Goal: Information Seeking & Learning: Learn about a topic

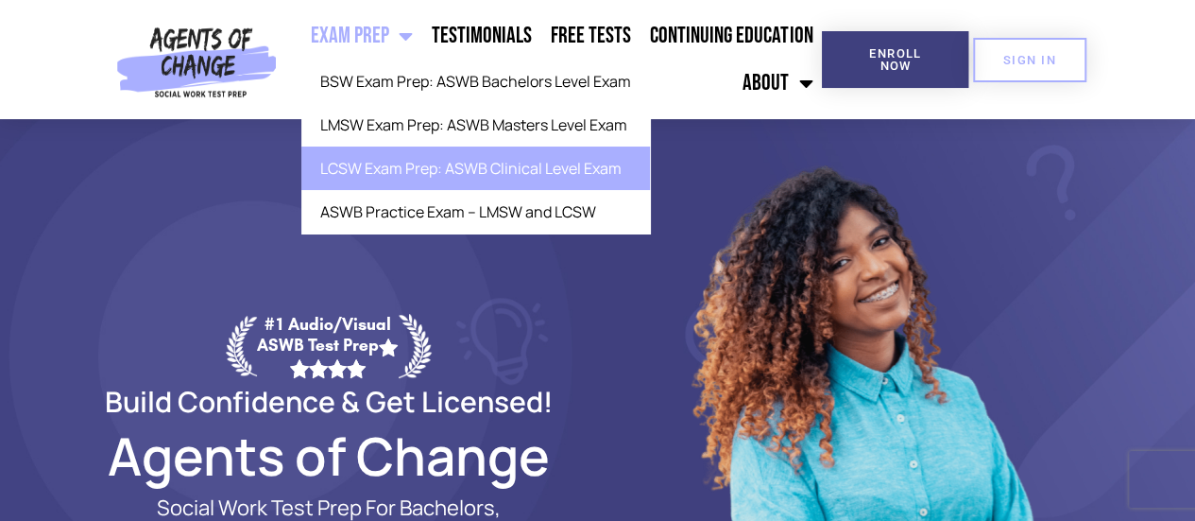
click at [413, 169] on link "LCSW Exam Prep: ASWB Clinical Level Exam" at bounding box center [475, 167] width 349 height 43
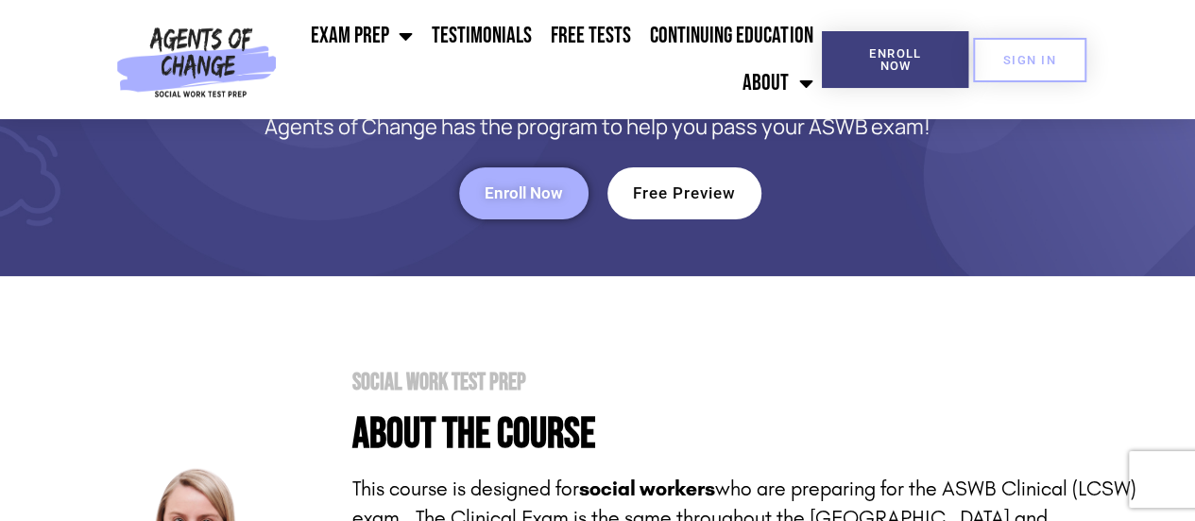
scroll to position [118, 0]
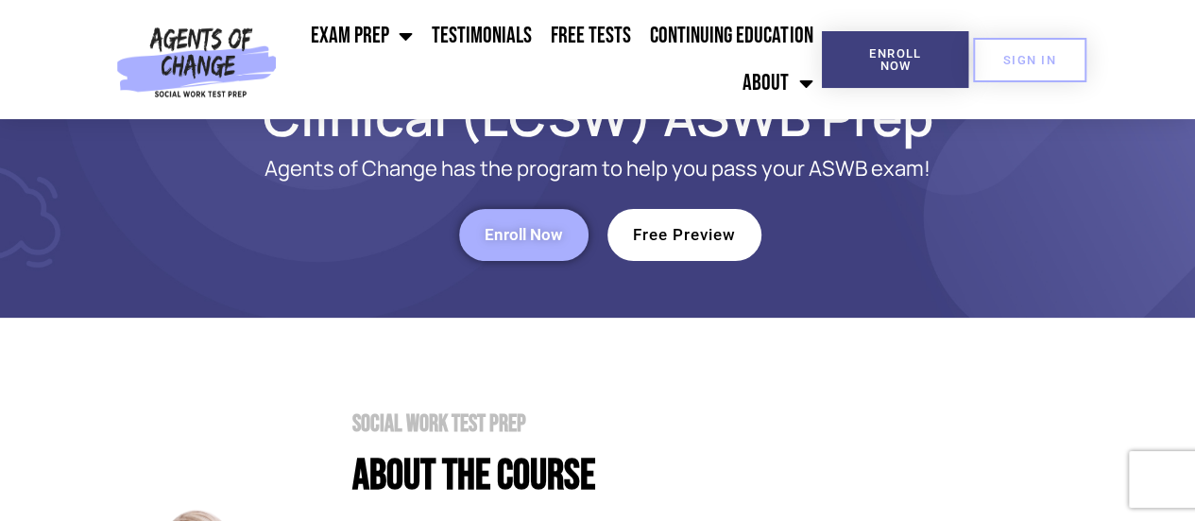
click at [699, 245] on link "Free Preview" at bounding box center [685, 235] width 154 height 52
click at [531, 227] on span "Enroll Now" at bounding box center [524, 235] width 78 height 16
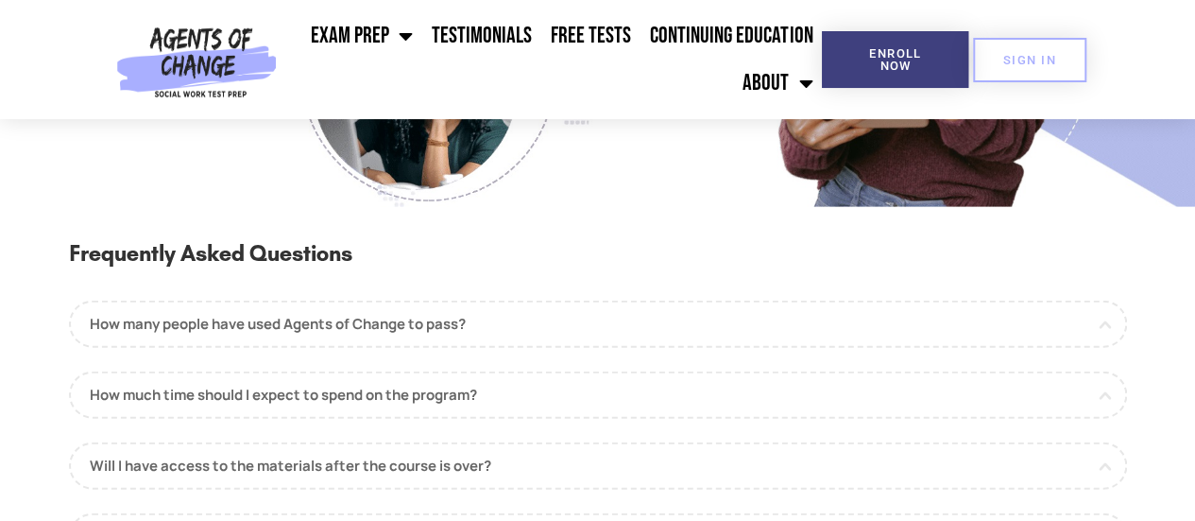
scroll to position [1962, 0]
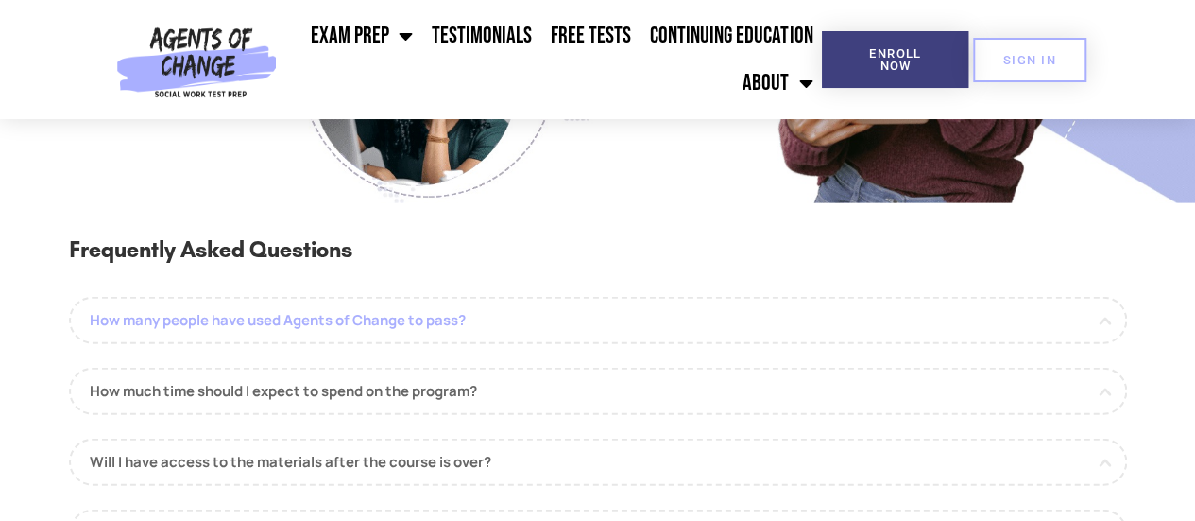
click at [1104, 320] on link "How many people have used Agents of Change to pass?" at bounding box center [598, 320] width 1058 height 47
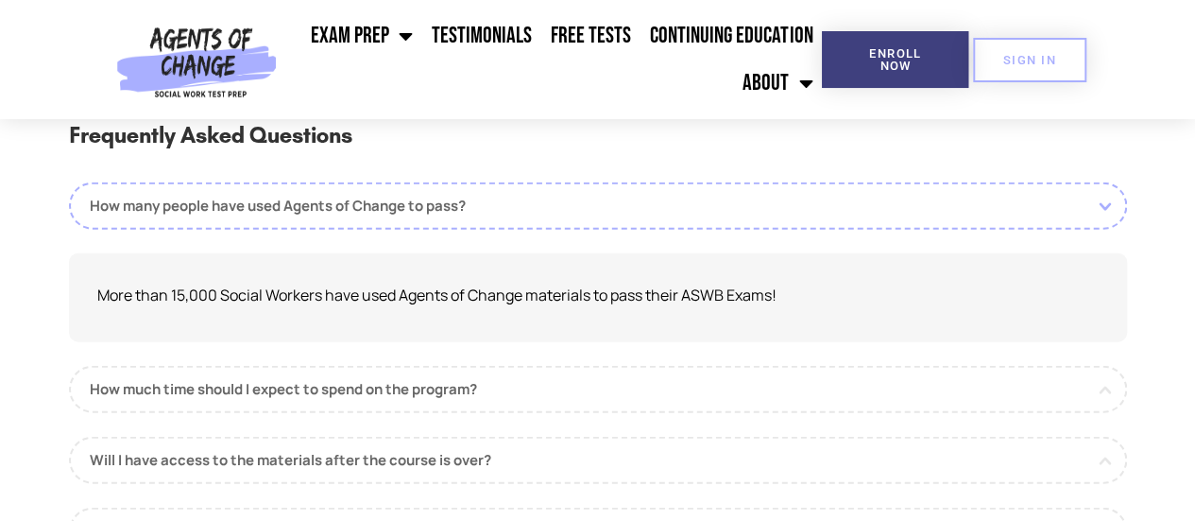
scroll to position [2127, 0]
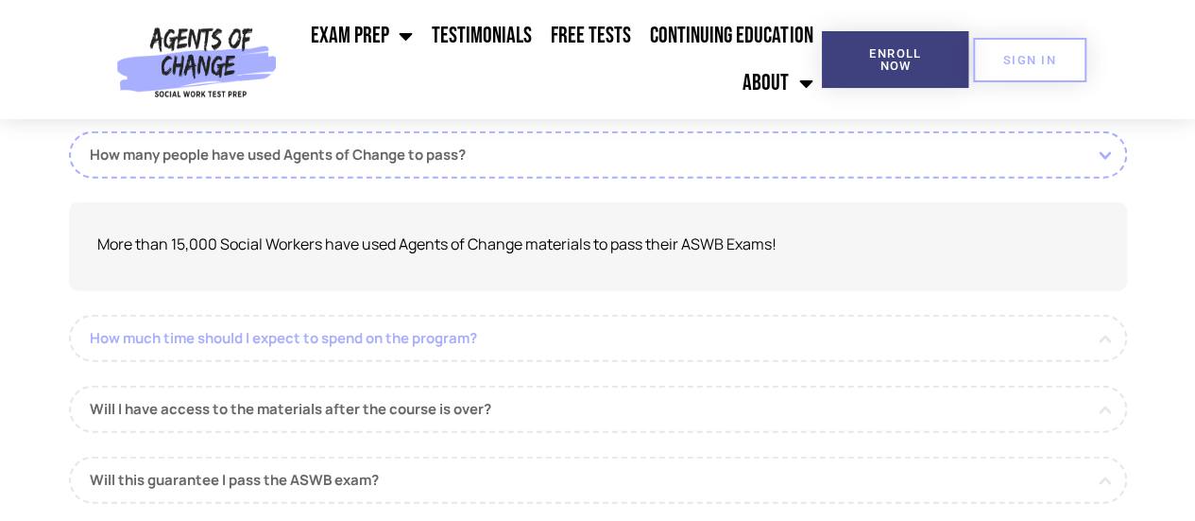
click at [1101, 335] on link "How much time should I expect to spend on the program?" at bounding box center [598, 338] width 1058 height 47
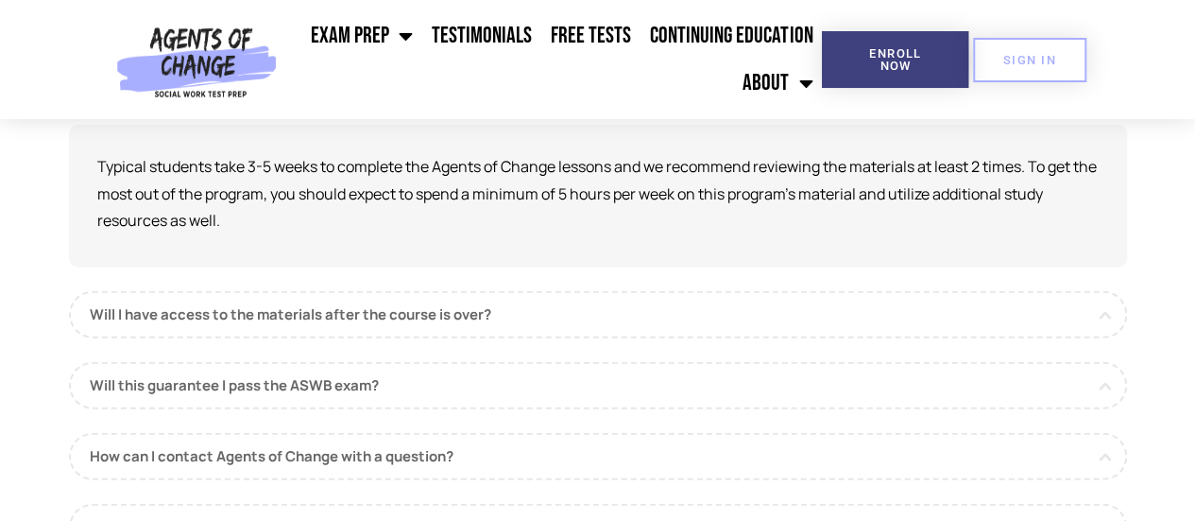
scroll to position [2299, 0]
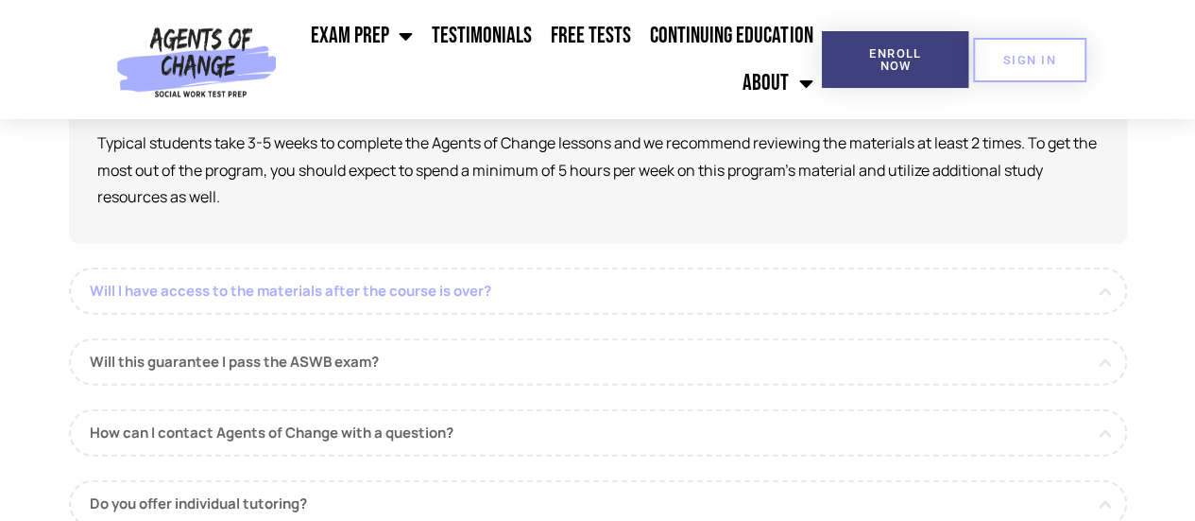
click at [1106, 298] on link "Will I have access to the materials after the course is over?" at bounding box center [598, 290] width 1058 height 47
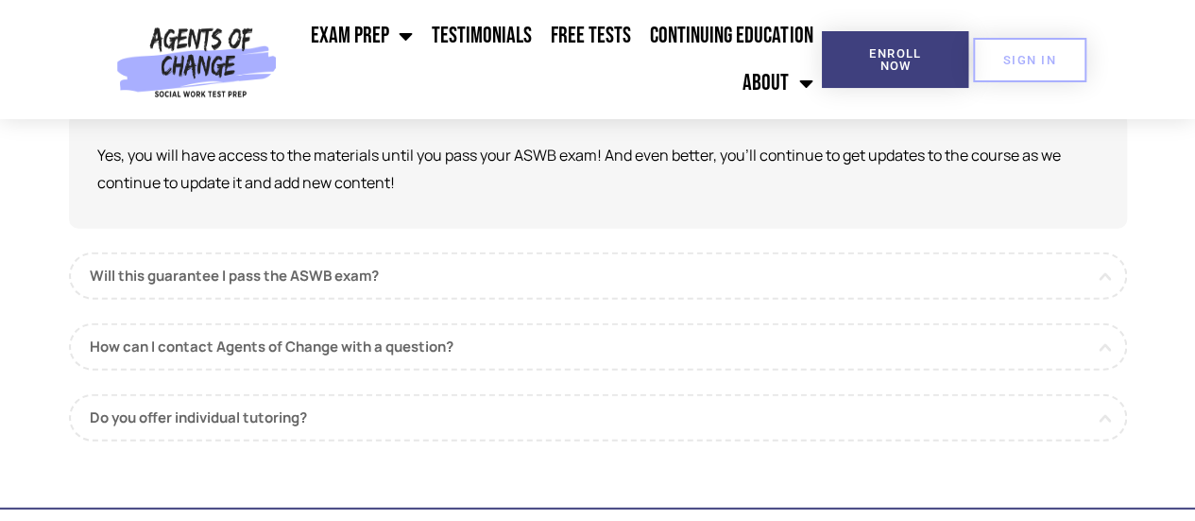
scroll to position [2394, 0]
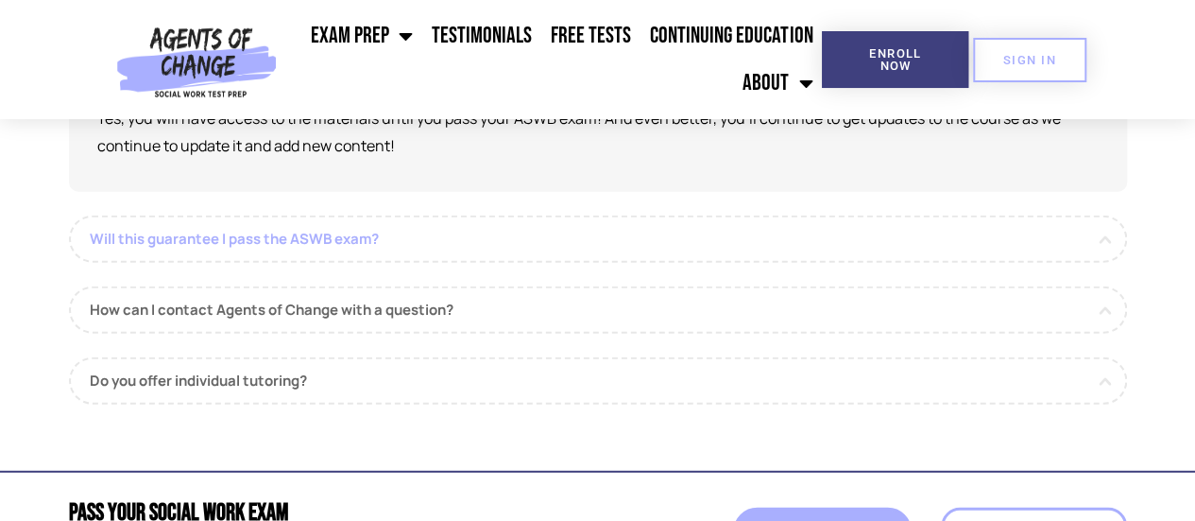
click at [1110, 244] on link "Will this guarantee I pass the ASWB exam?" at bounding box center [598, 238] width 1058 height 47
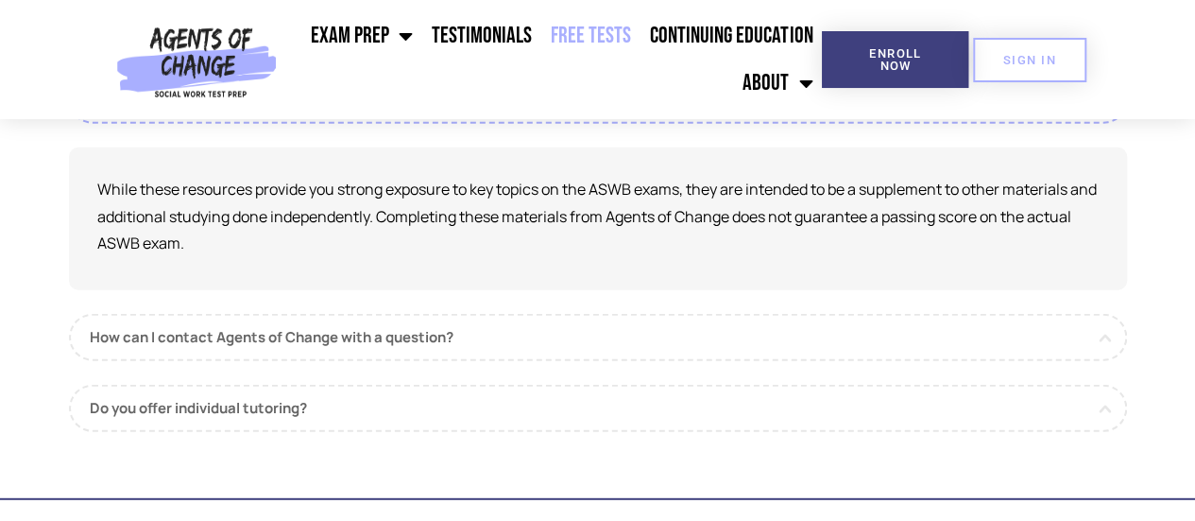
click at [601, 30] on link "Free Tests" at bounding box center [590, 35] width 99 height 47
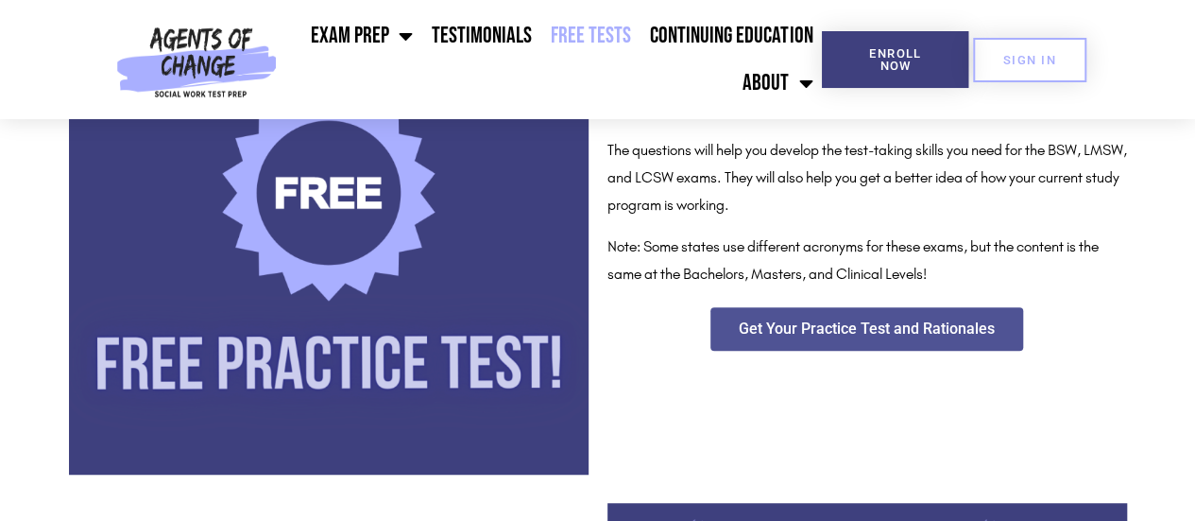
scroll to position [474, 0]
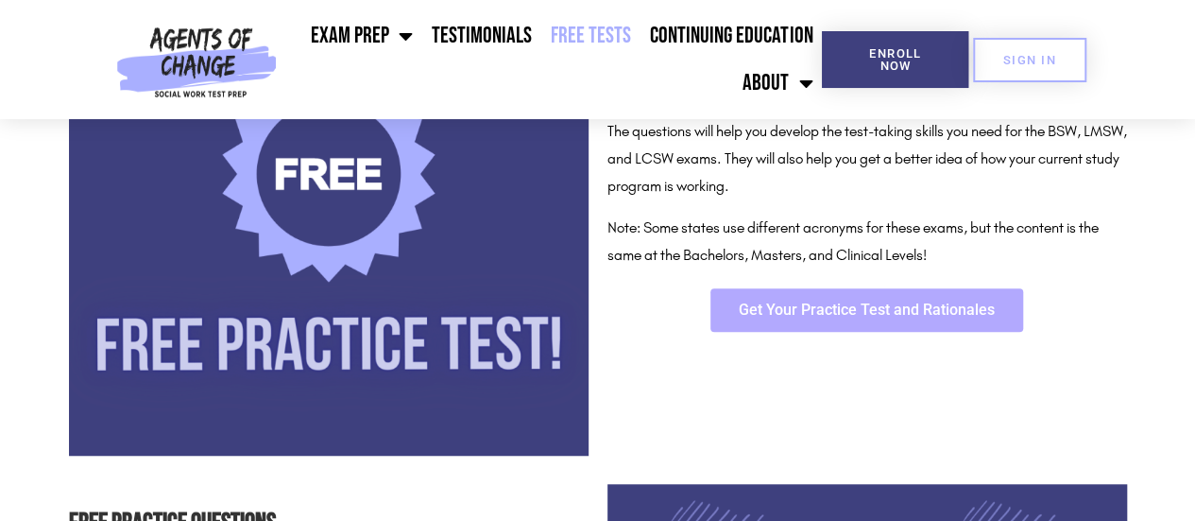
click at [862, 308] on span "Get Your Practice Test and Rationales" at bounding box center [867, 309] width 256 height 15
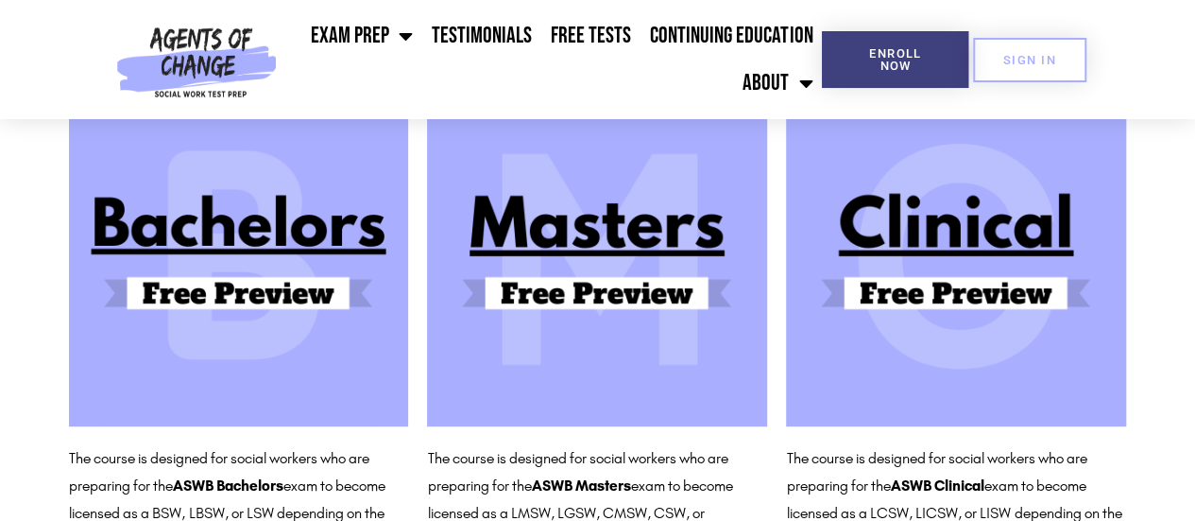
scroll to position [231, 0]
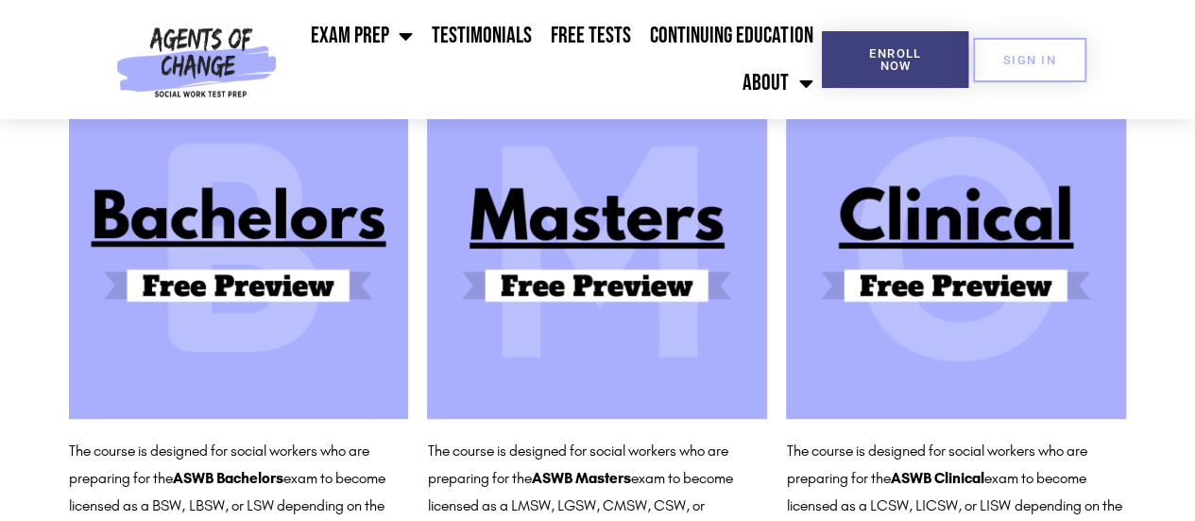
click at [955, 233] on img at bounding box center [956, 248] width 340 height 340
